Goal: Transaction & Acquisition: Purchase product/service

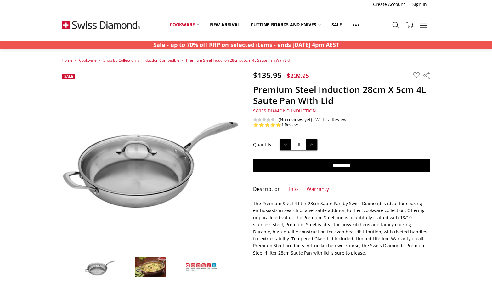
scroll to position [22, 0]
